Goal: Find specific page/section: Find specific page/section

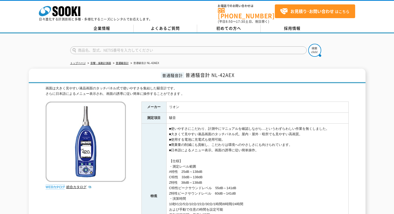
click at [149, 46] on input "text" at bounding box center [188, 50] width 236 height 8
type input "LMS"
click at [308, 44] on button at bounding box center [314, 50] width 13 height 13
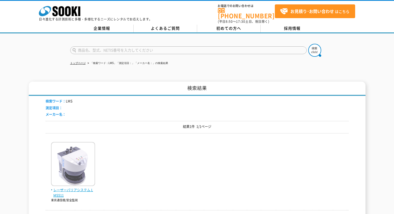
click at [60, 187] on span "レーザーバリアシステム LMS511" at bounding box center [73, 192] width 44 height 11
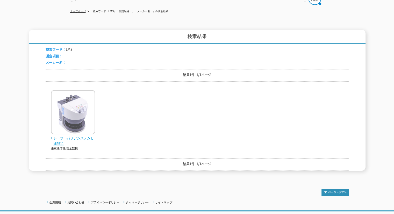
scroll to position [52, 0]
click at [60, 135] on span "レーザーバリアシステム LMS511" at bounding box center [73, 140] width 44 height 11
